Goal: Complete application form

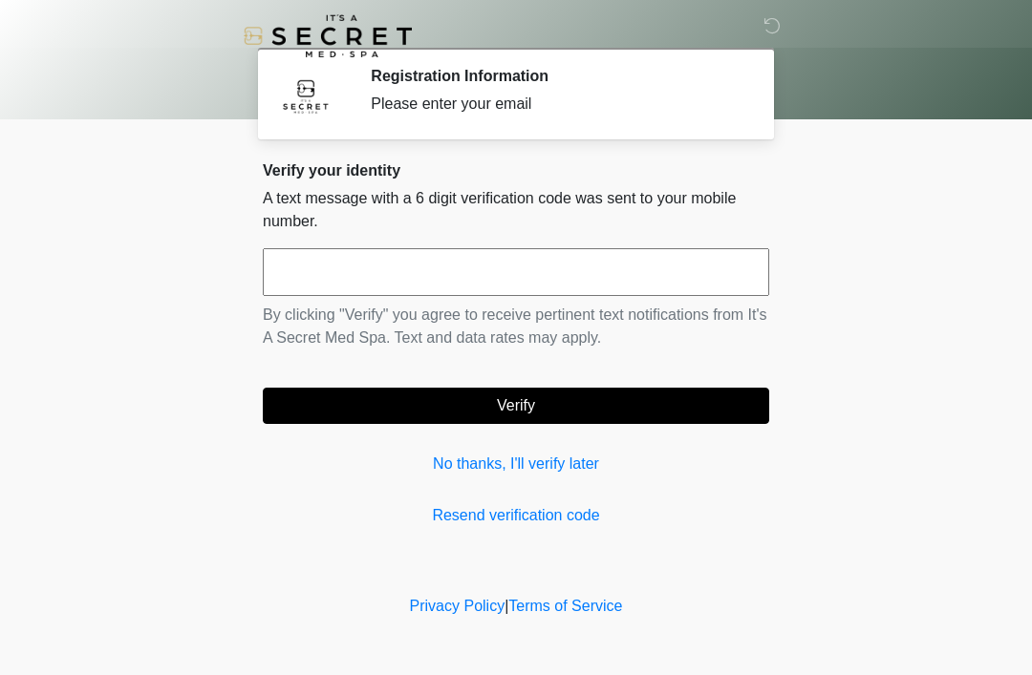
click at [373, 273] on input "text" at bounding box center [516, 272] width 506 height 48
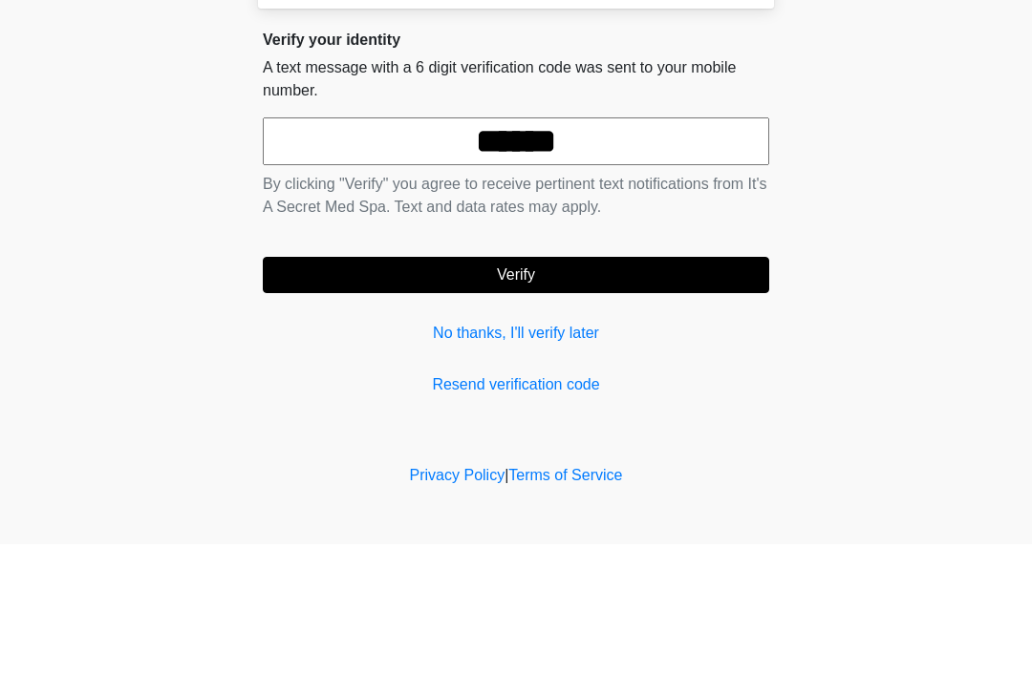
type input "******"
click at [535, 388] on button "Verify" at bounding box center [516, 406] width 506 height 36
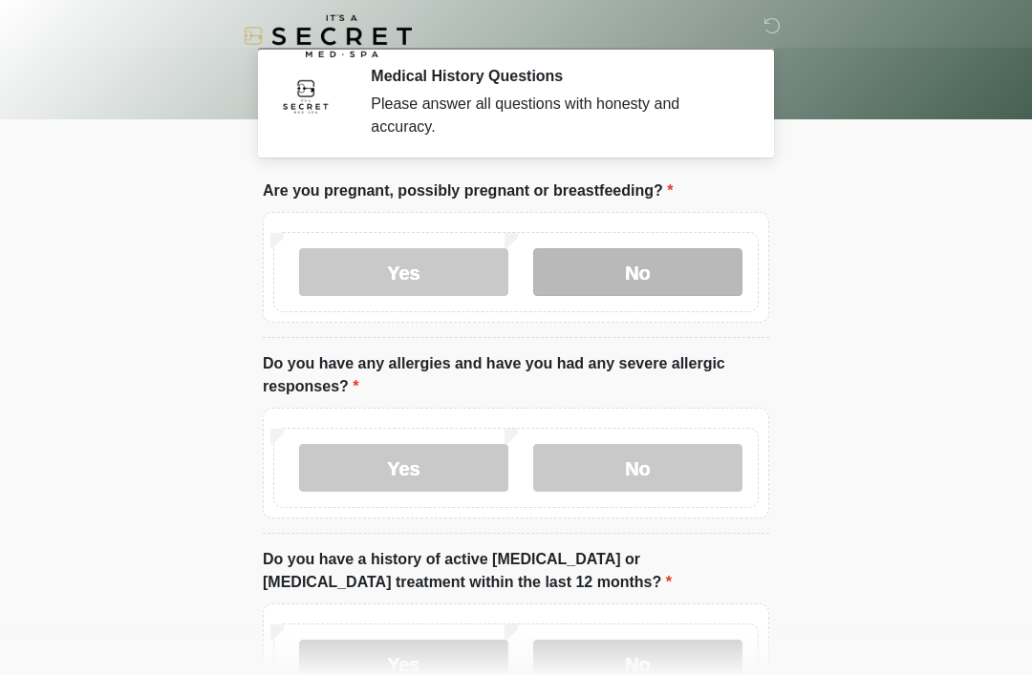
click at [642, 283] on label "No" at bounding box center [637, 272] width 209 height 48
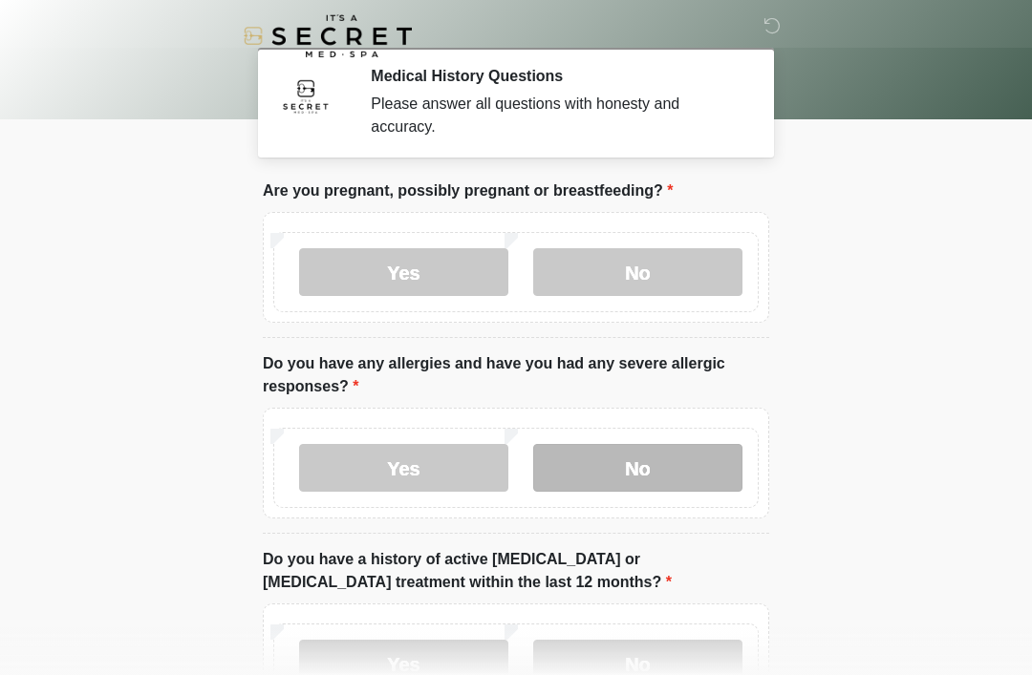
click at [662, 468] on label "No" at bounding box center [637, 468] width 209 height 48
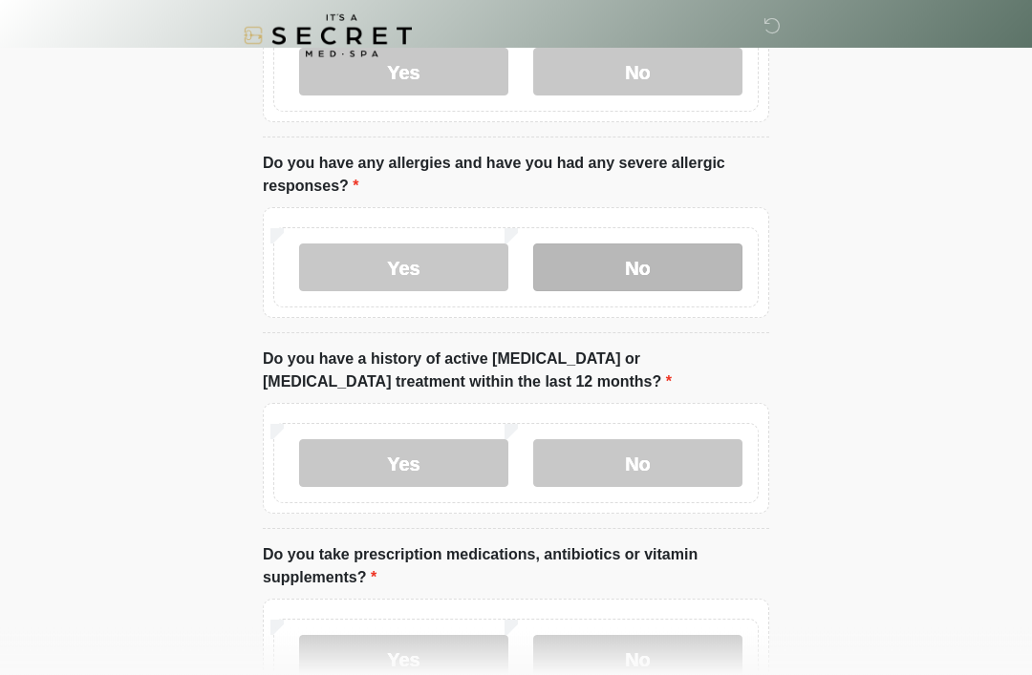
scroll to position [238, 0]
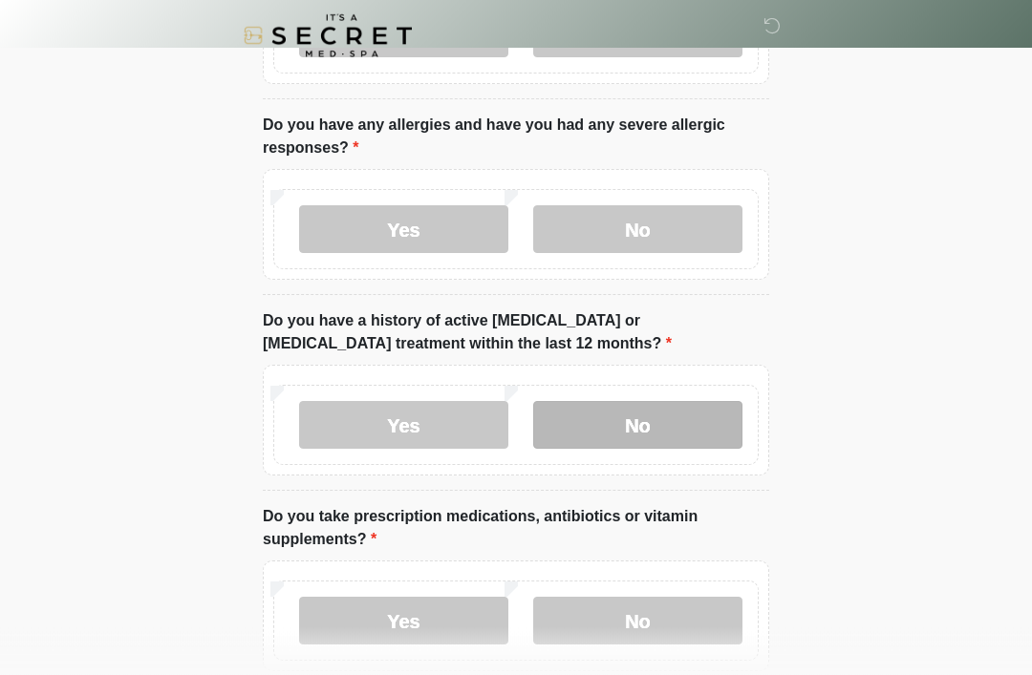
click at [667, 421] on label "No" at bounding box center [637, 426] width 209 height 48
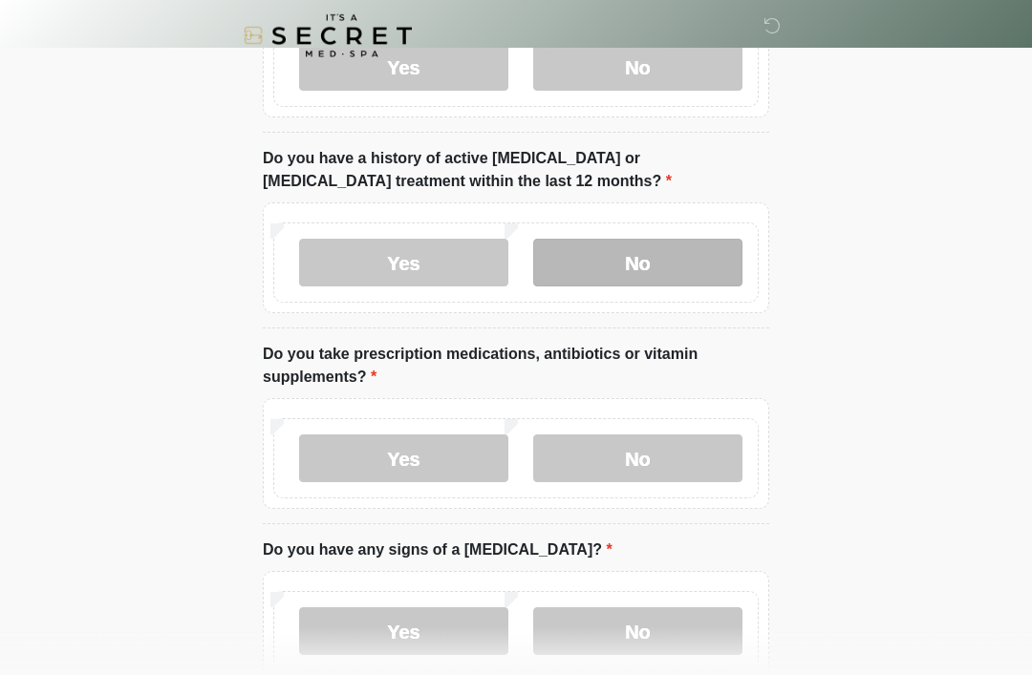
scroll to position [405, 0]
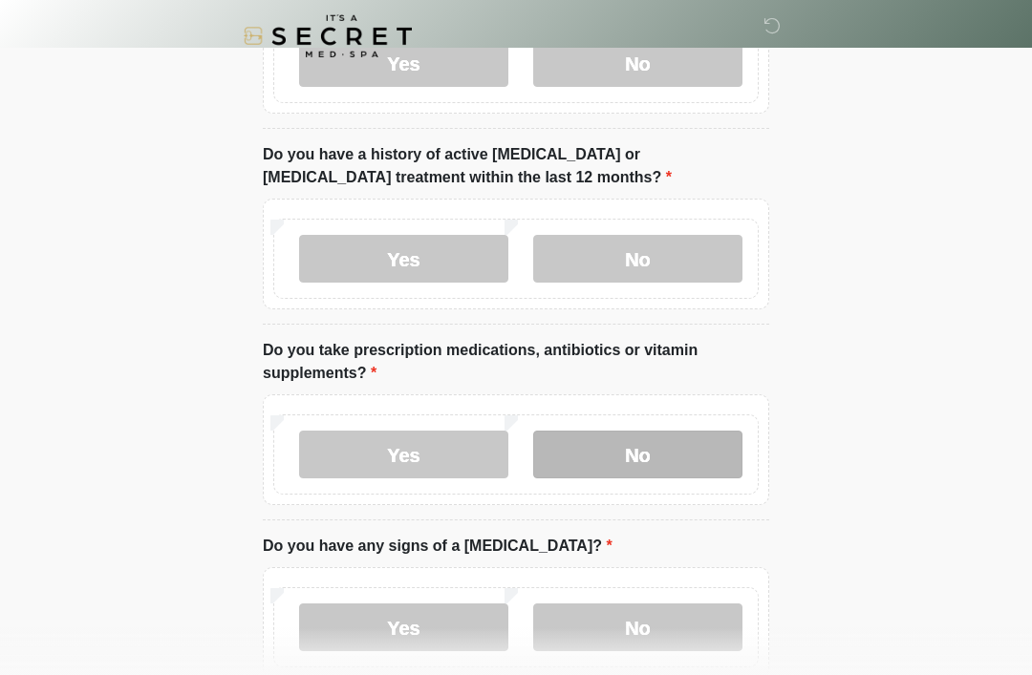
click at [659, 456] on label "No" at bounding box center [637, 455] width 209 height 48
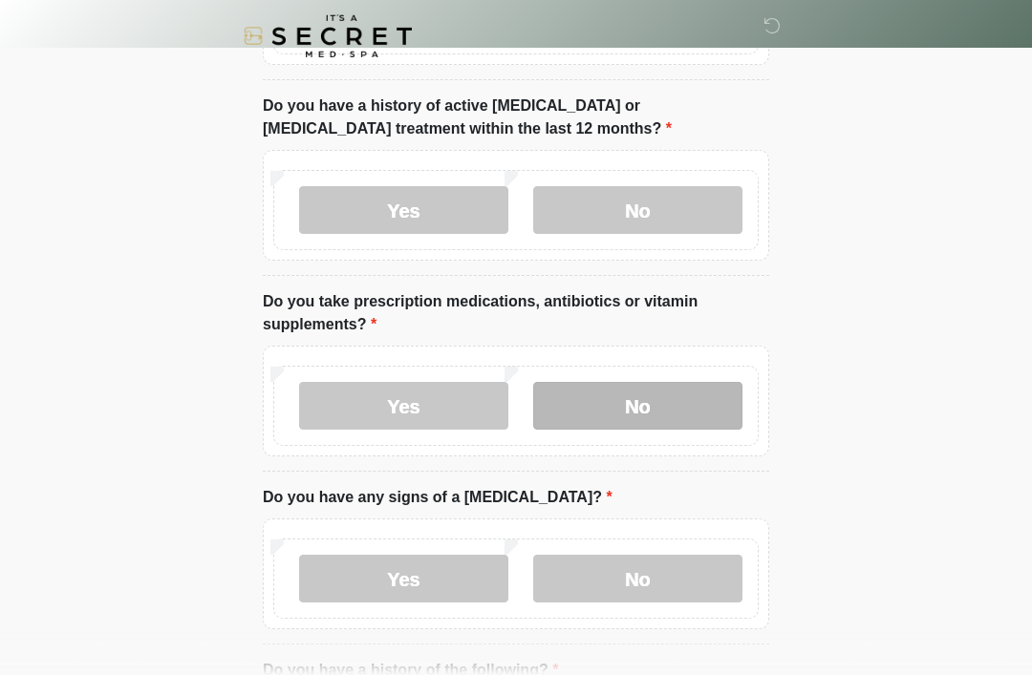
scroll to position [451, 0]
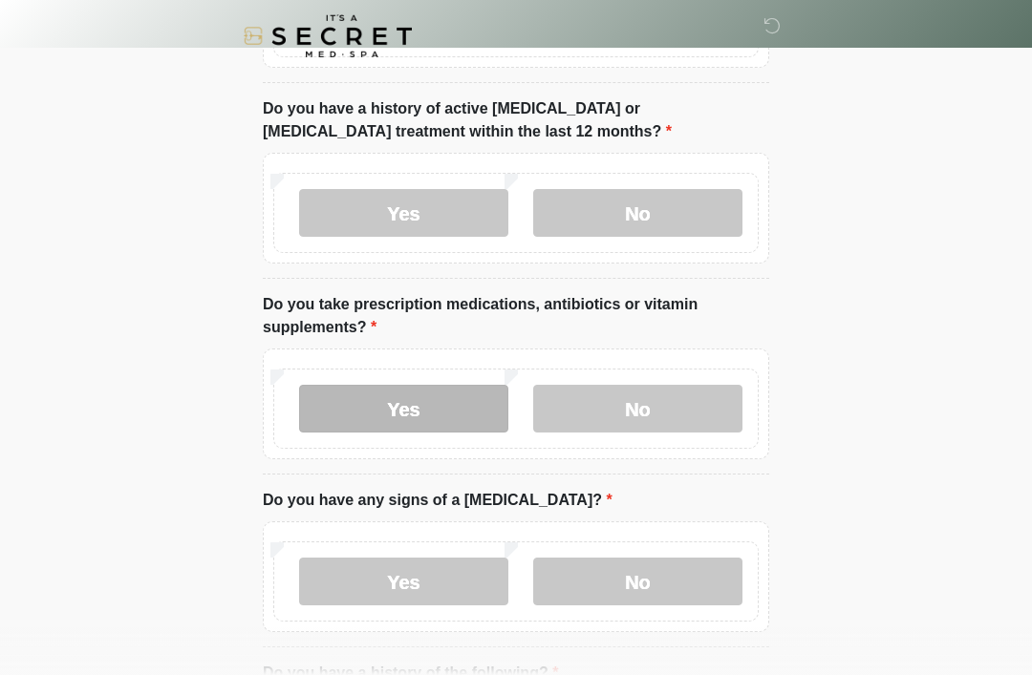
click at [412, 397] on label "Yes" at bounding box center [403, 409] width 209 height 48
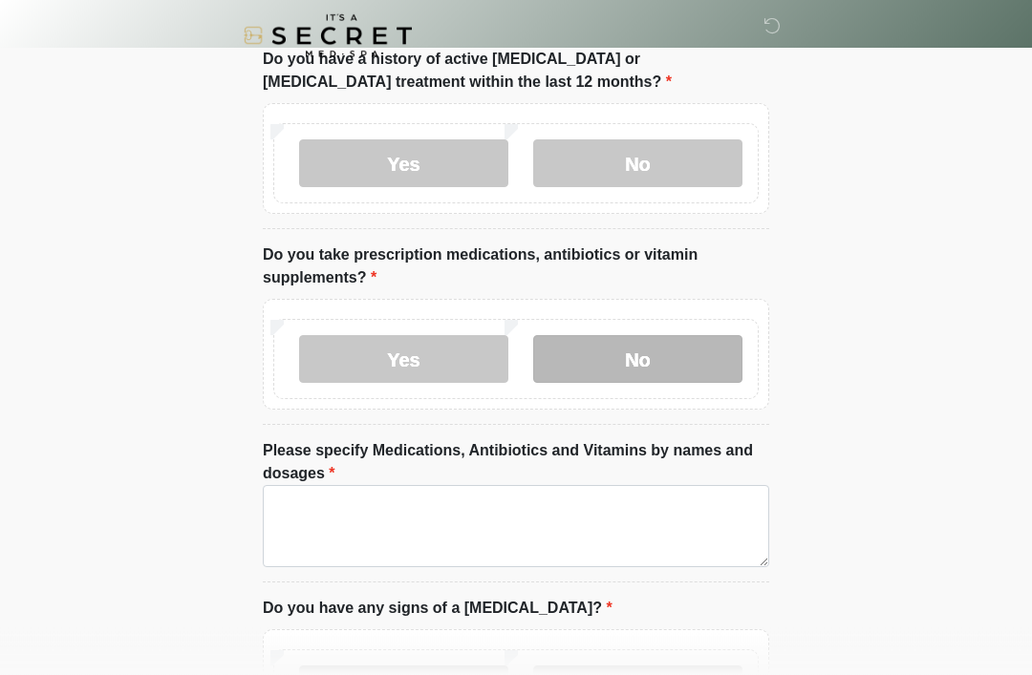
click at [625, 359] on label "No" at bounding box center [637, 360] width 209 height 48
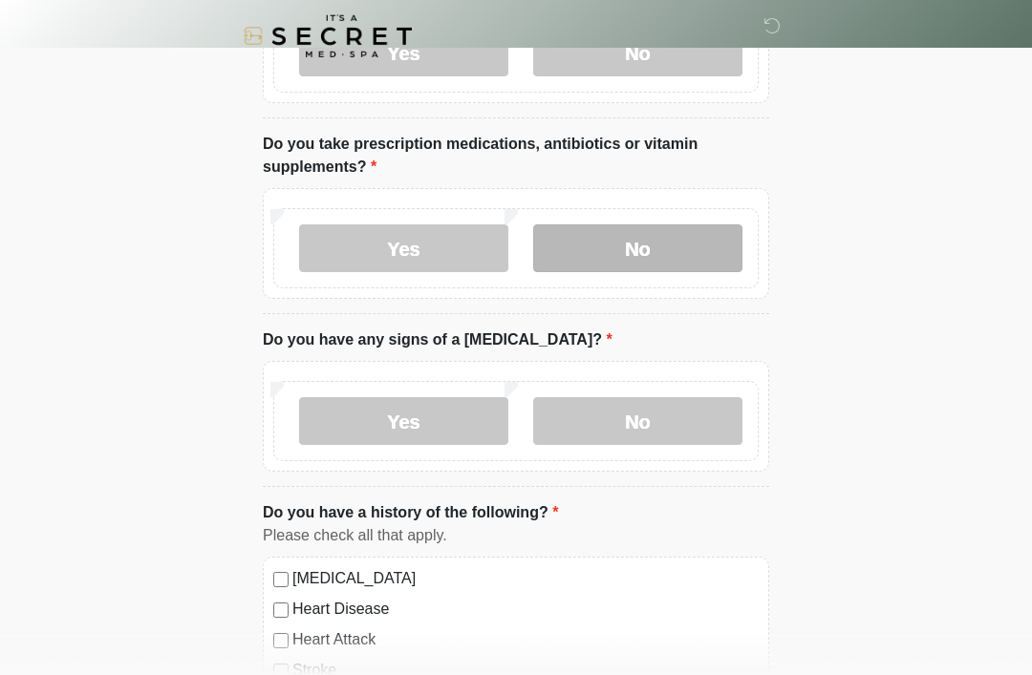
scroll to position [619, 0]
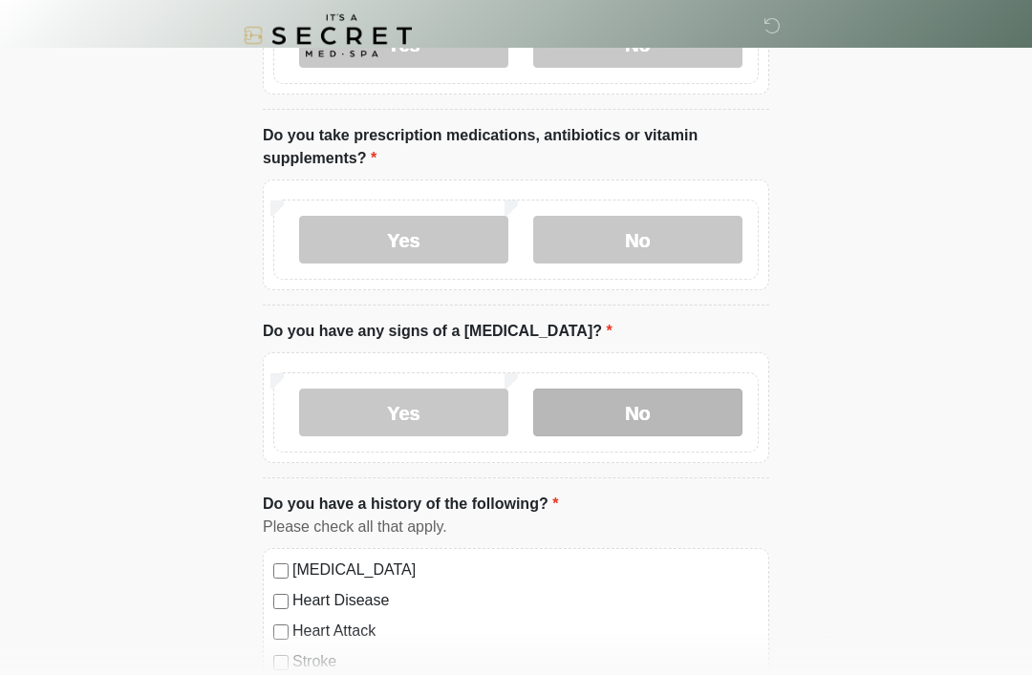
click at [644, 415] on label "No" at bounding box center [637, 414] width 209 height 48
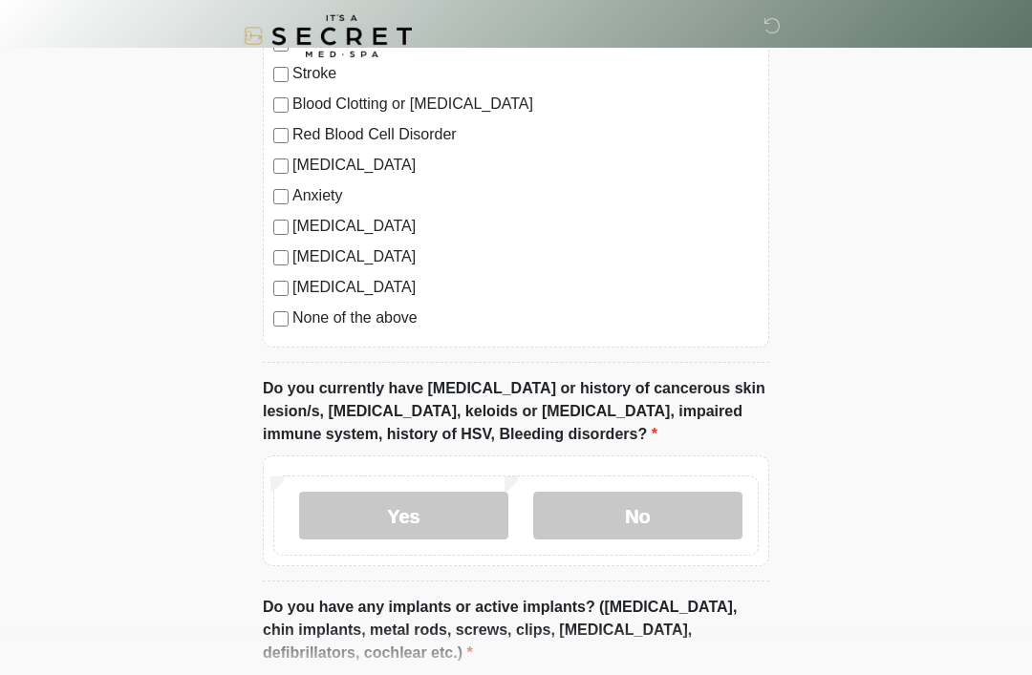
scroll to position [1211, 0]
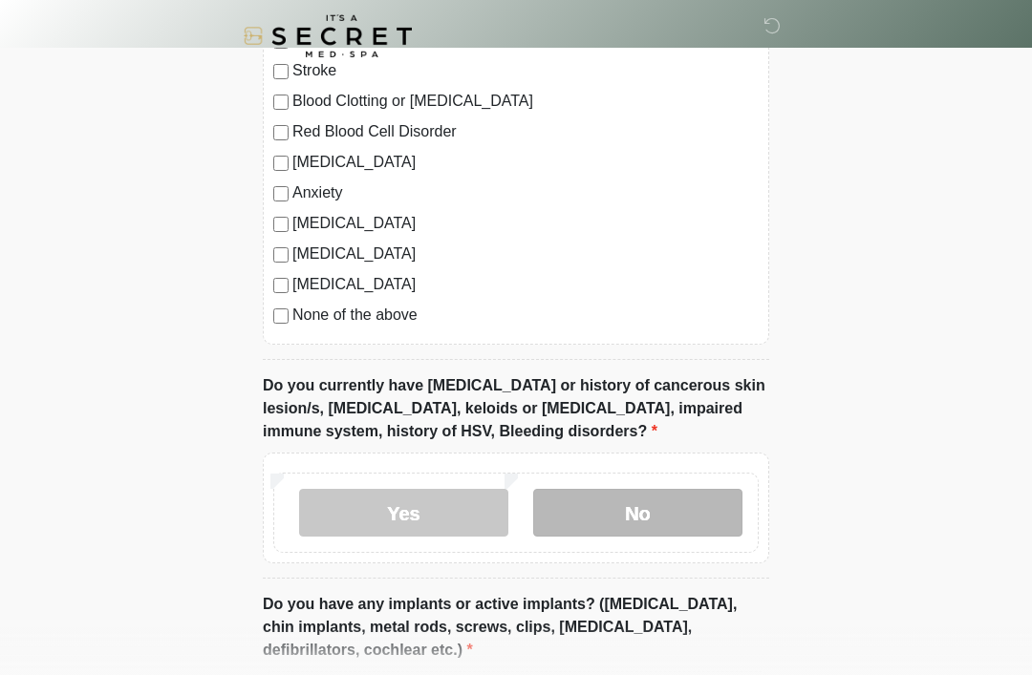
click at [680, 506] on label "No" at bounding box center [637, 513] width 209 height 48
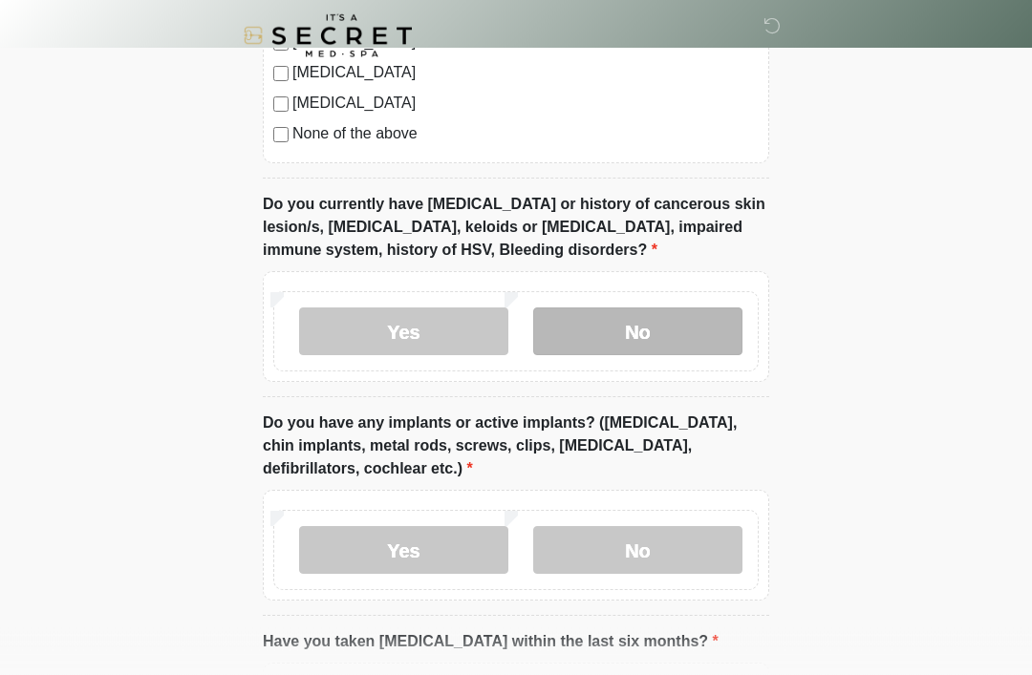
scroll to position [1396, 0]
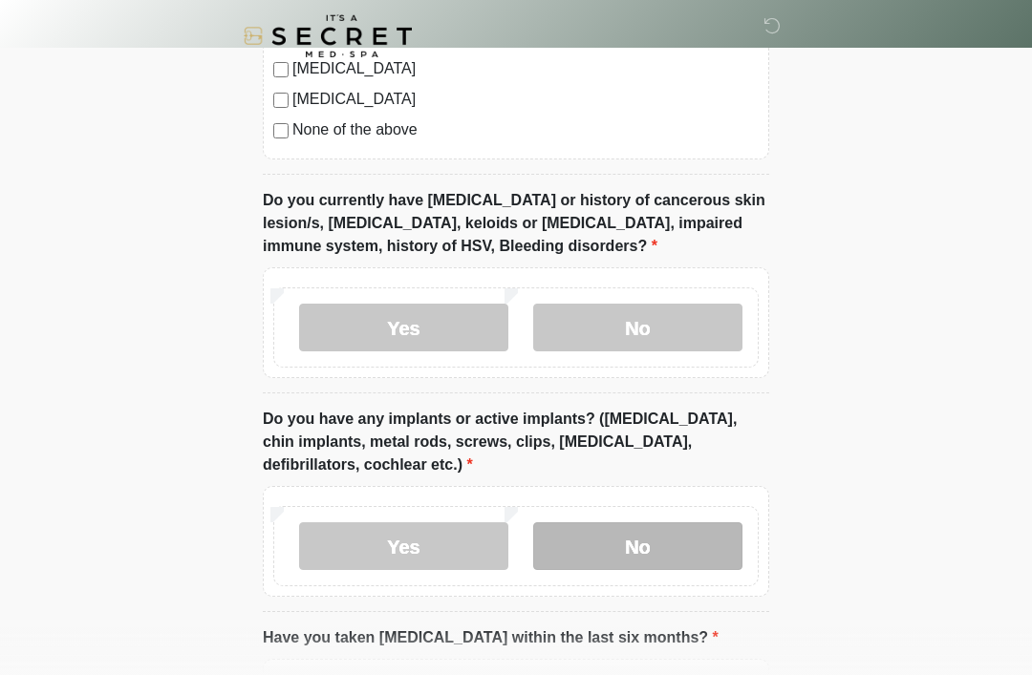
click at [665, 549] on label "No" at bounding box center [637, 546] width 209 height 48
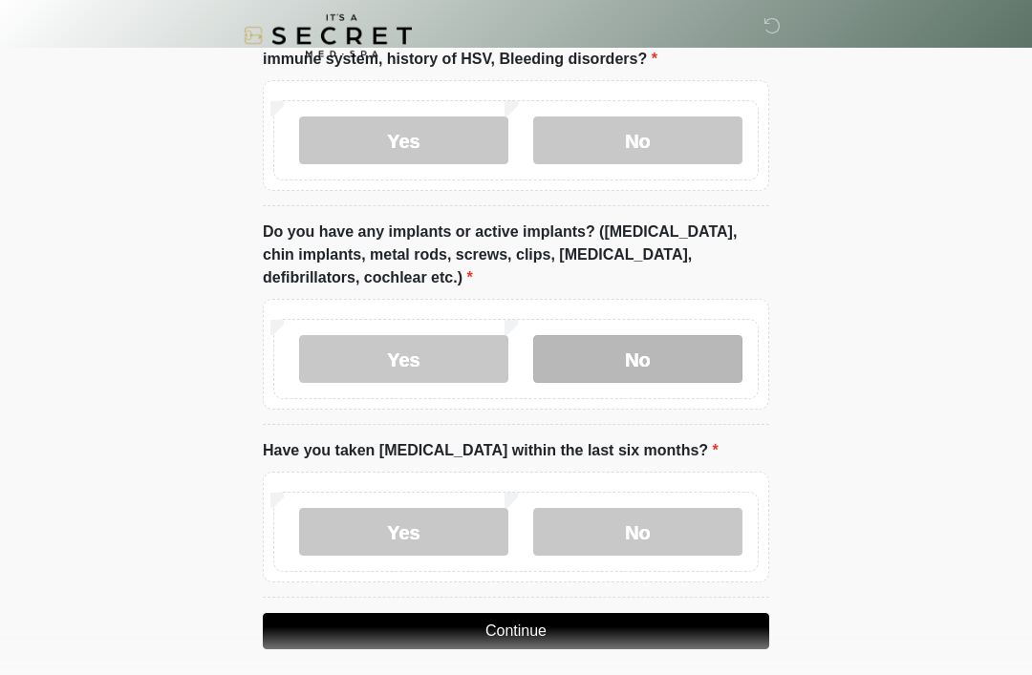
scroll to position [1596, 0]
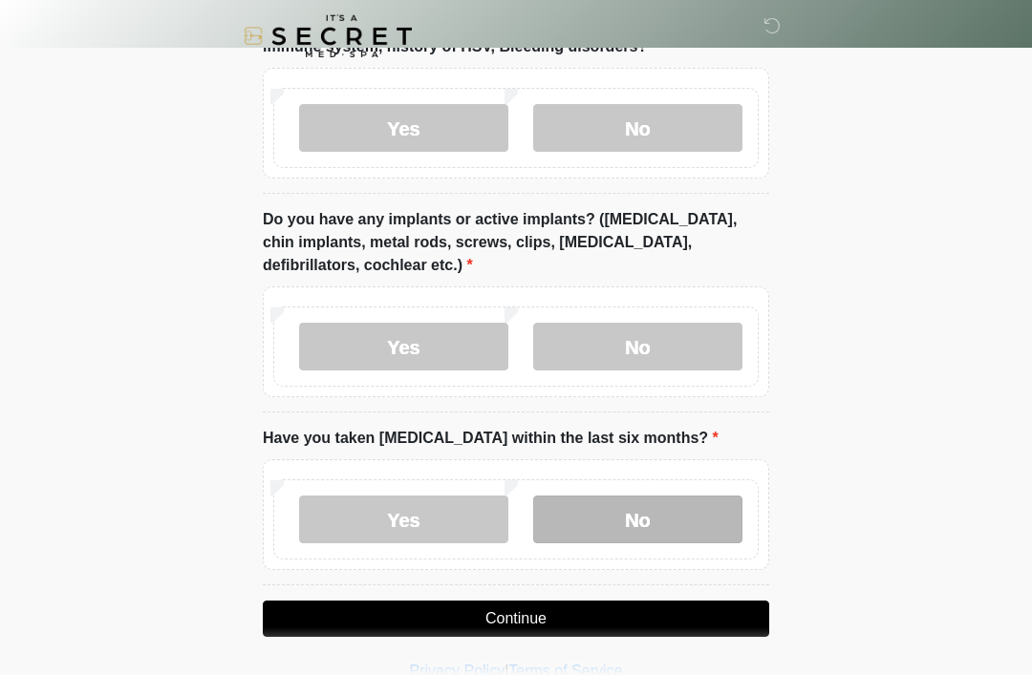
click at [639, 532] on label "No" at bounding box center [637, 520] width 209 height 48
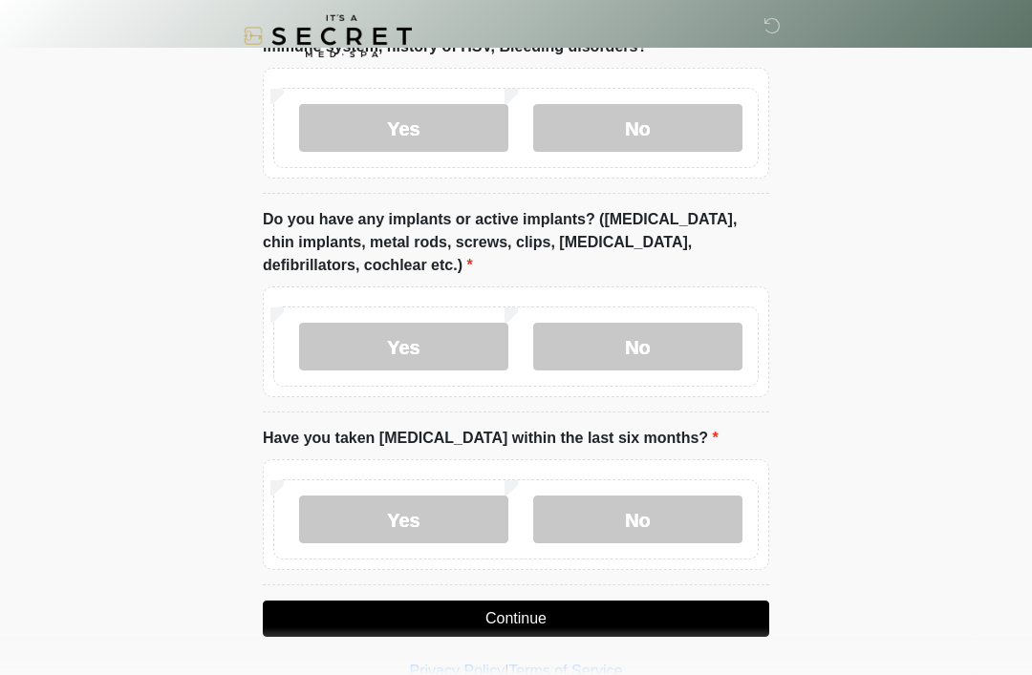
click at [506, 618] on button "Continue" at bounding box center [516, 619] width 506 height 36
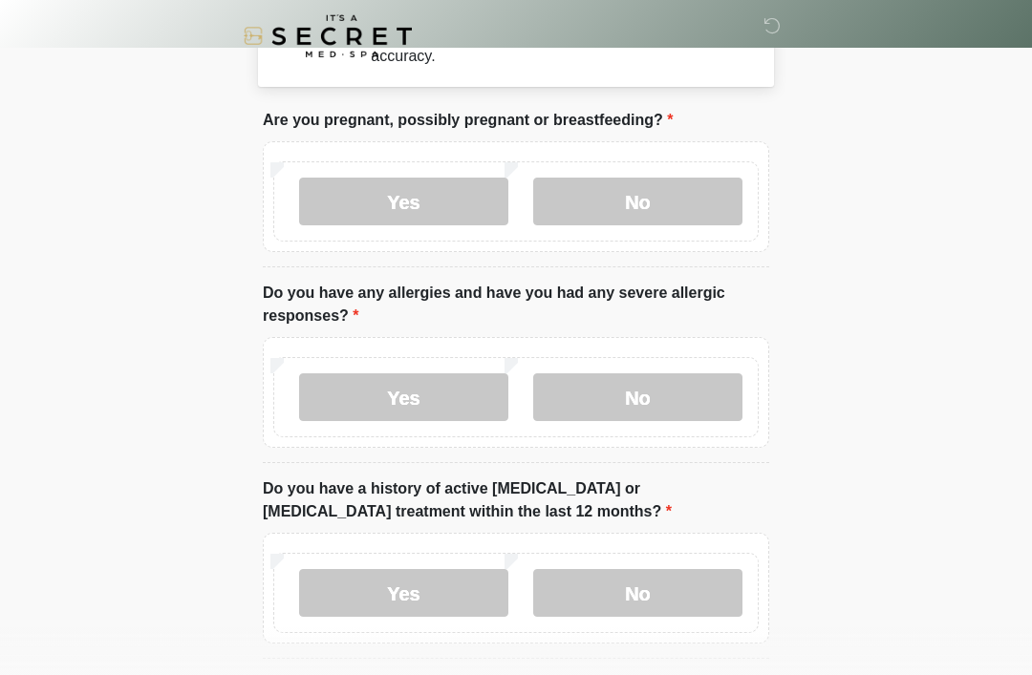
scroll to position [0, 0]
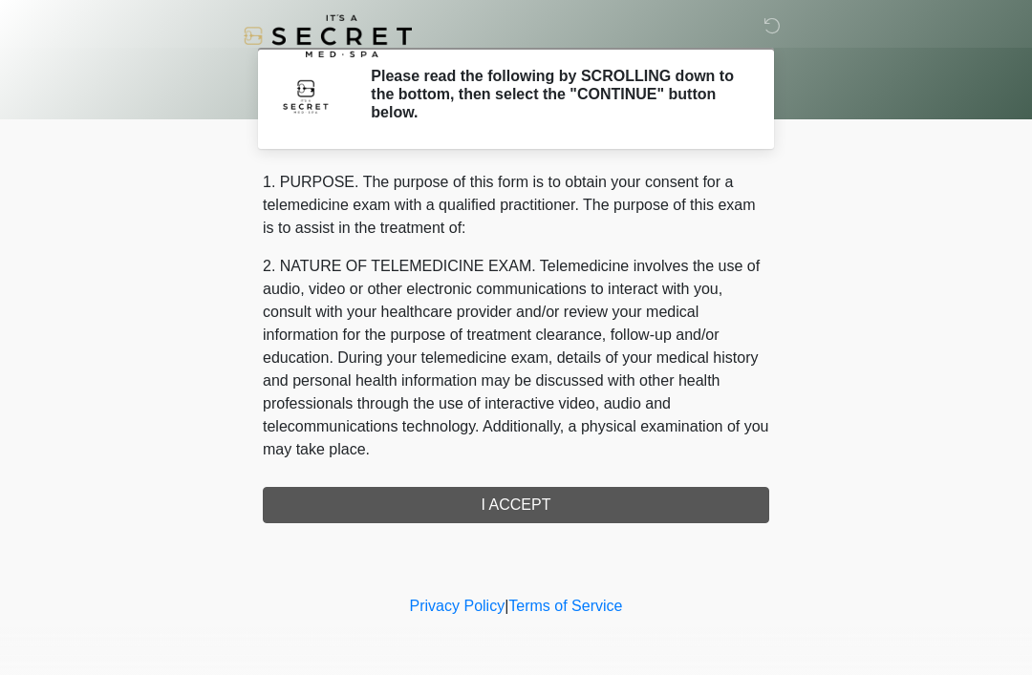
click at [545, 503] on div "1. PURPOSE. The purpose of this form is to obtain your consent for a telemedici…" at bounding box center [516, 347] width 506 height 352
click at [521, 503] on div "1. PURPOSE. The purpose of this form is to obtain your consent for a telemedici…" at bounding box center [516, 347] width 506 height 352
click at [522, 505] on div "1. PURPOSE. The purpose of this form is to obtain your consent for a telemedici…" at bounding box center [516, 347] width 506 height 352
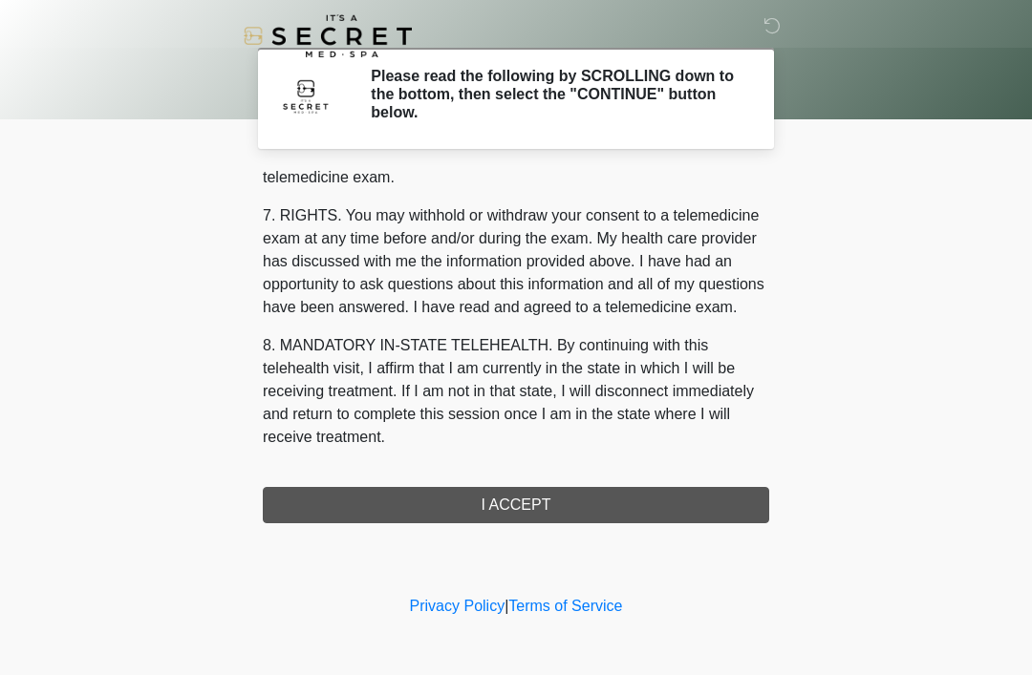
scroll to position [815, 0]
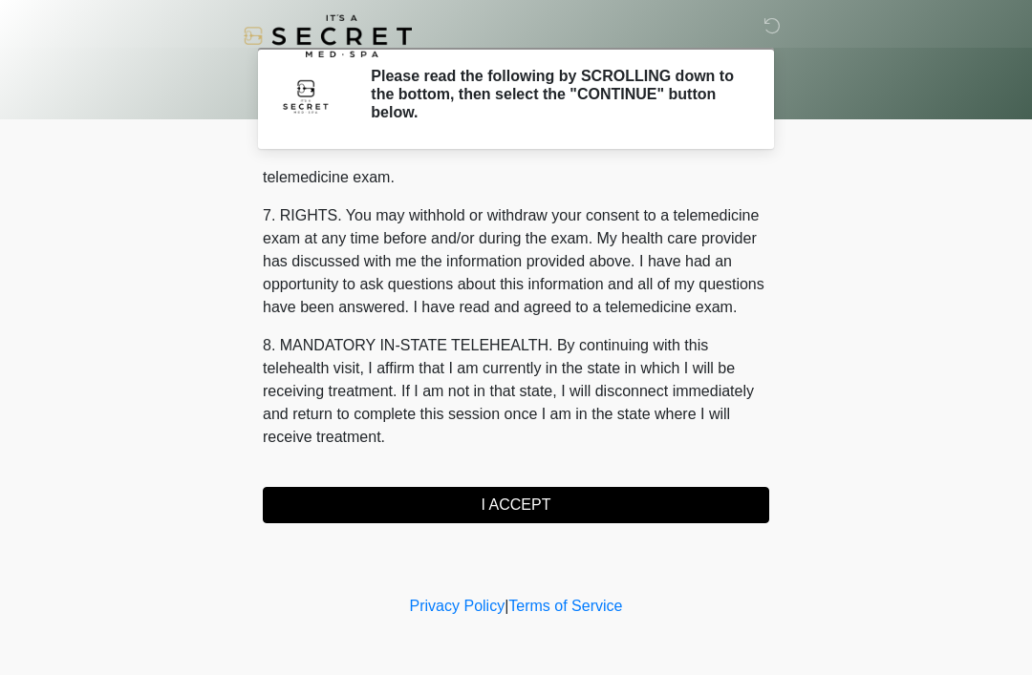
click at [503, 492] on button "I ACCEPT" at bounding box center [516, 505] width 506 height 36
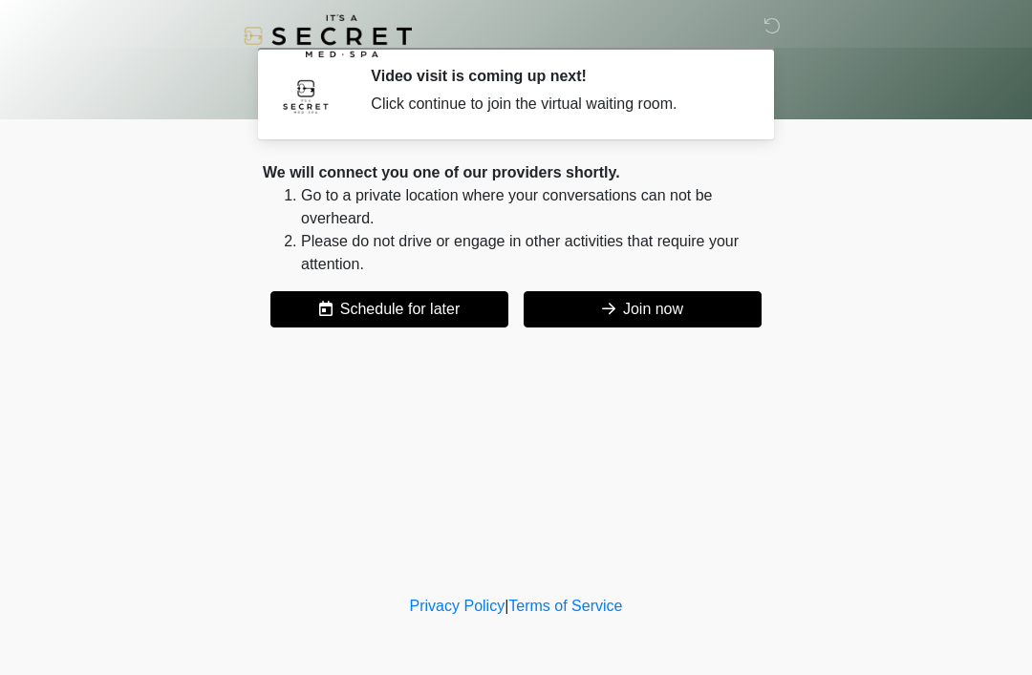
click at [635, 303] on button "Join now" at bounding box center [642, 309] width 238 height 36
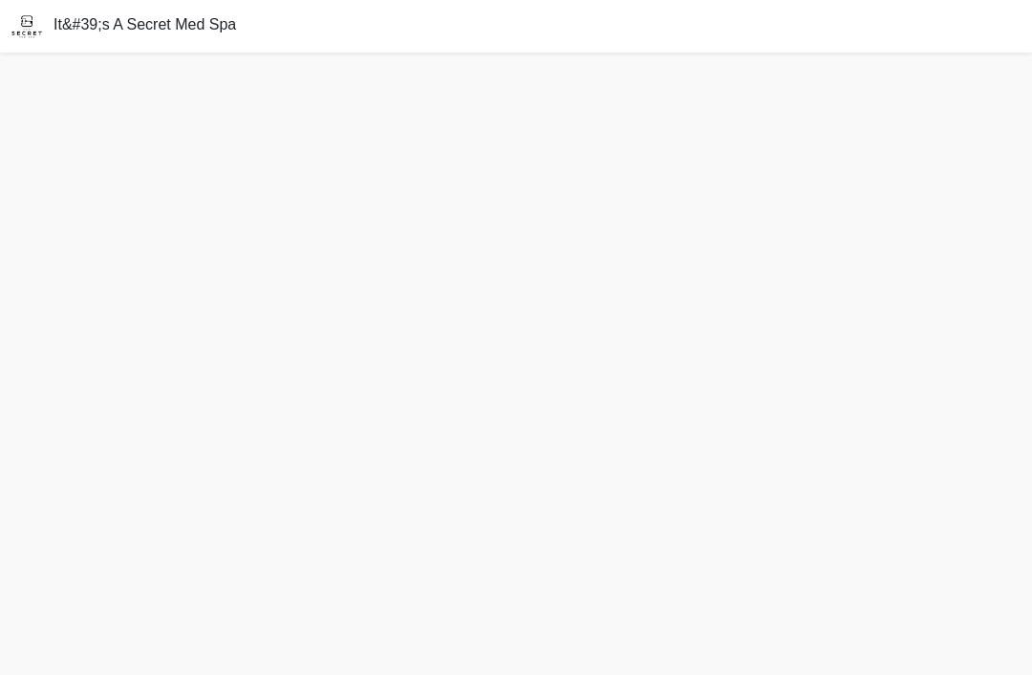
scroll to position [6, 0]
